Goal: Check status: Check status

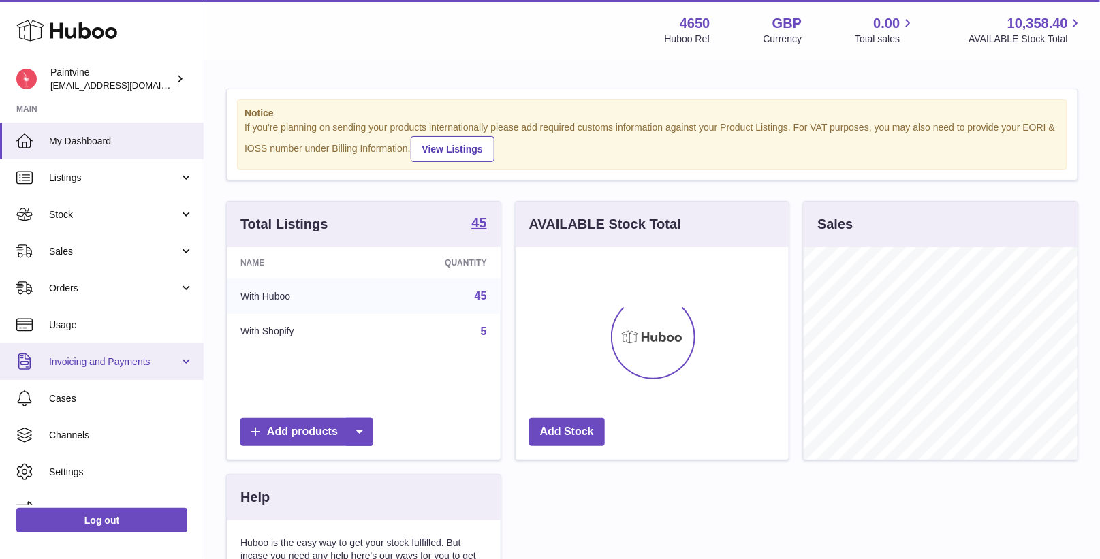
scroll to position [212, 274]
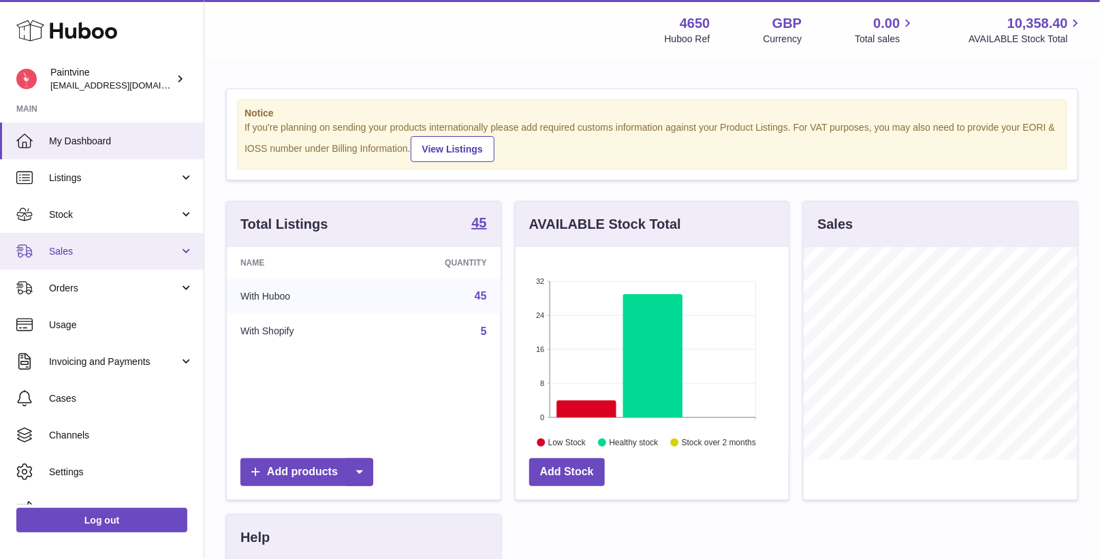
click at [74, 243] on link "Sales" at bounding box center [102, 251] width 204 height 37
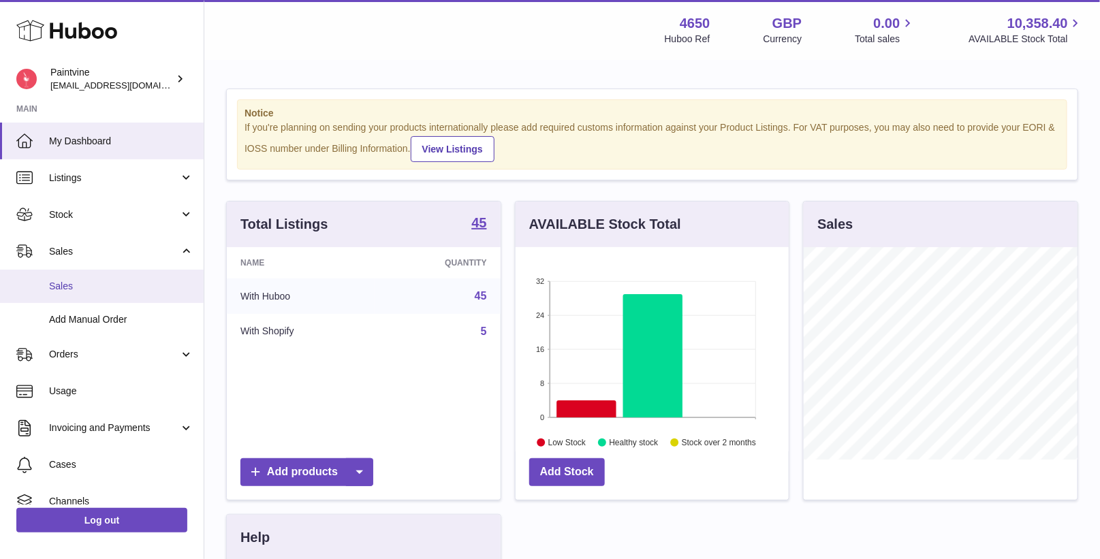
click at [83, 292] on link "Sales" at bounding box center [102, 286] width 204 height 33
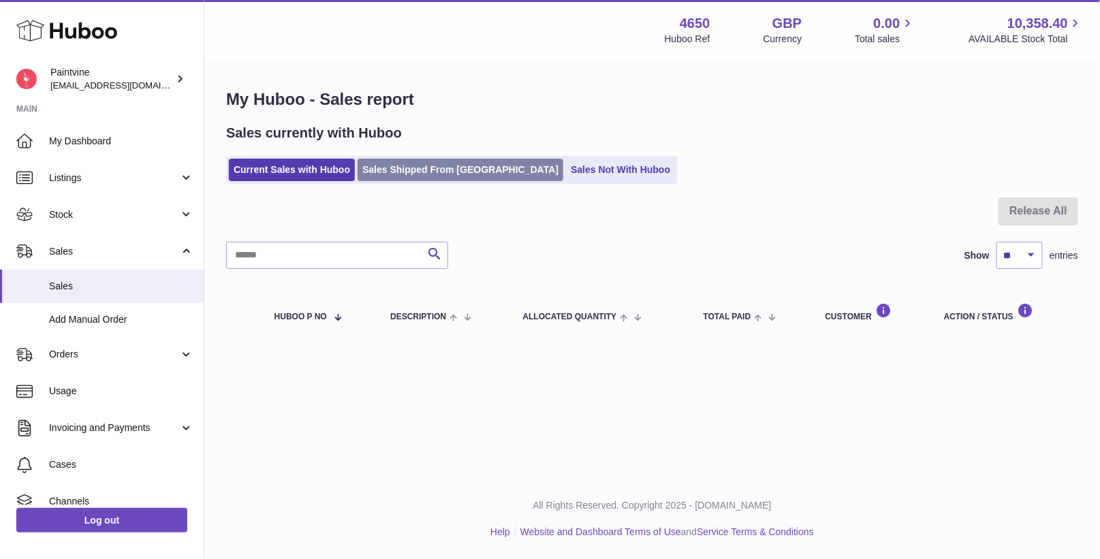
click at [384, 164] on link "Sales Shipped From [GEOGRAPHIC_DATA]" at bounding box center [461, 170] width 206 height 22
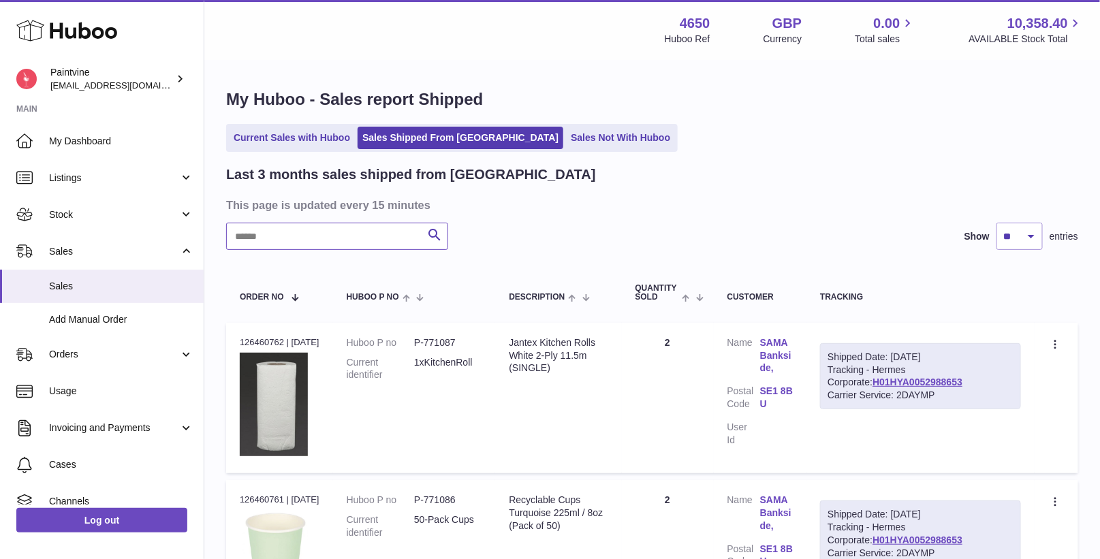
click at [334, 242] on input "text" at bounding box center [337, 236] width 222 height 27
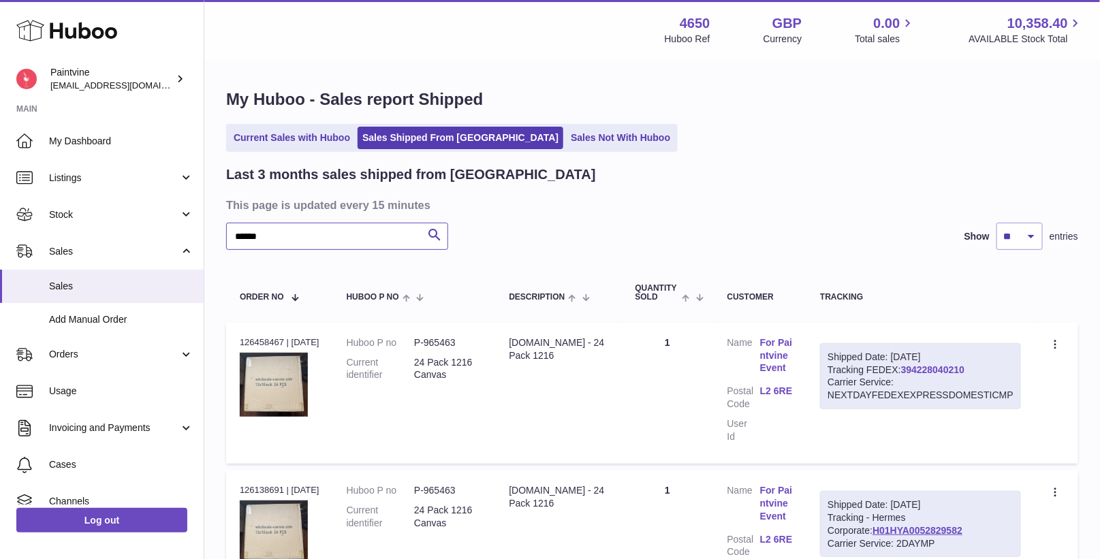
type input "******"
click at [922, 369] on link "394228040210" at bounding box center [932, 369] width 63 height 11
